Goal: Navigation & Orientation: Find specific page/section

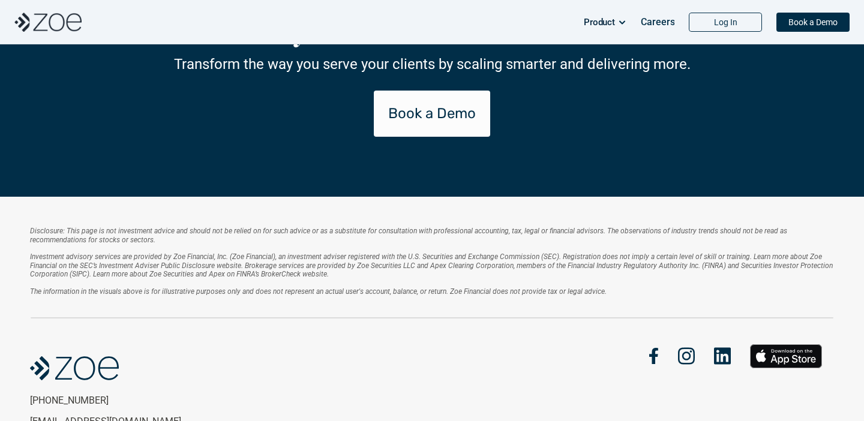
scroll to position [2611, 0]
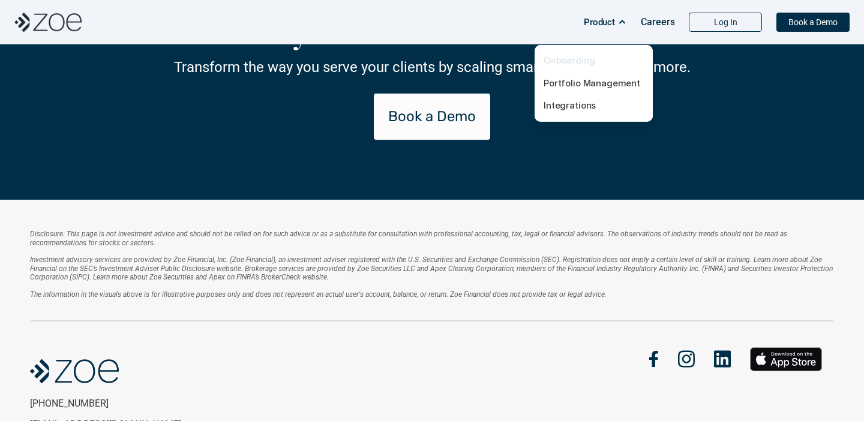
click at [574, 62] on link "Onboarding" at bounding box center [570, 60] width 52 height 11
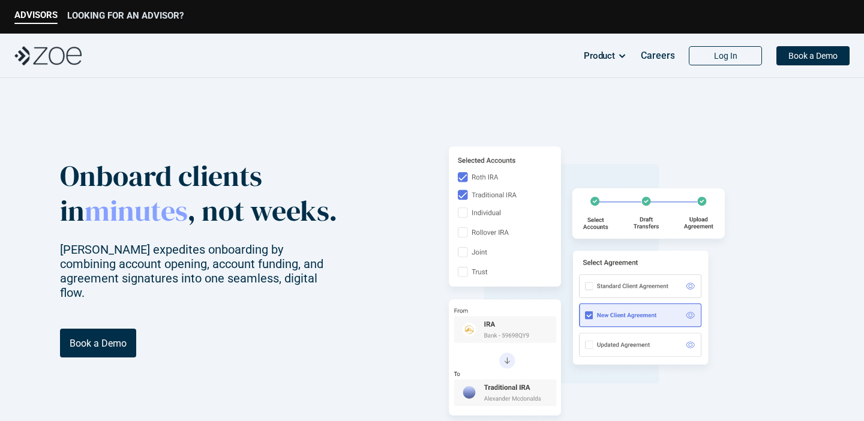
click at [118, 20] on p "LOOKING FOR AN ADVISOR?" at bounding box center [125, 15] width 116 height 11
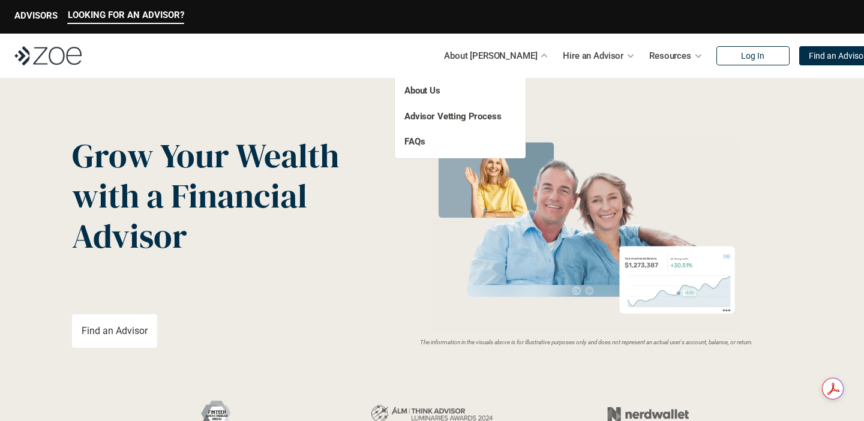
click at [448, 88] on p "About Us" at bounding box center [447, 91] width 87 height 14
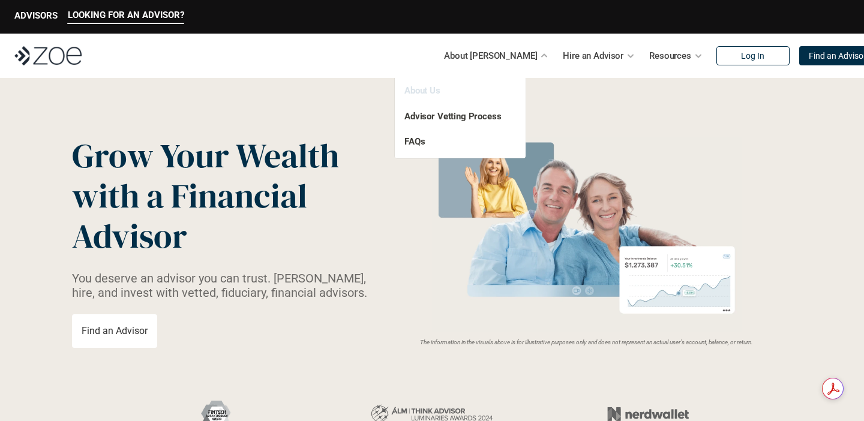
click at [418, 86] on link "About Us" at bounding box center [422, 90] width 36 height 11
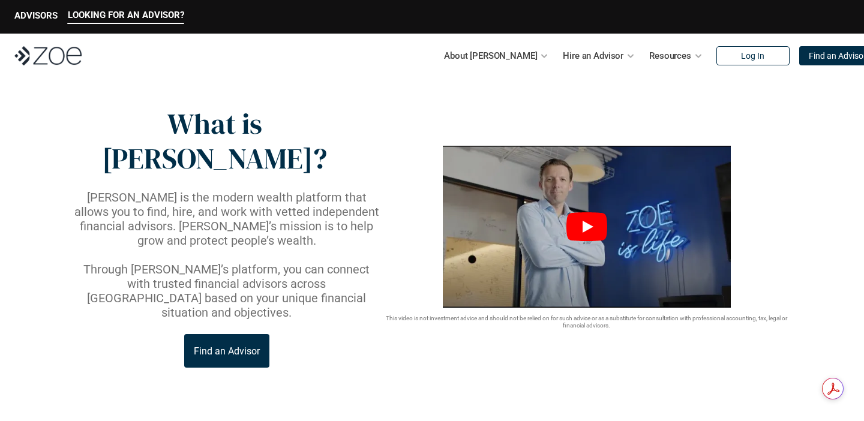
click at [636, 190] on img at bounding box center [587, 227] width 288 height 162
